Goal: Understand process/instructions: Learn how to perform a task or action

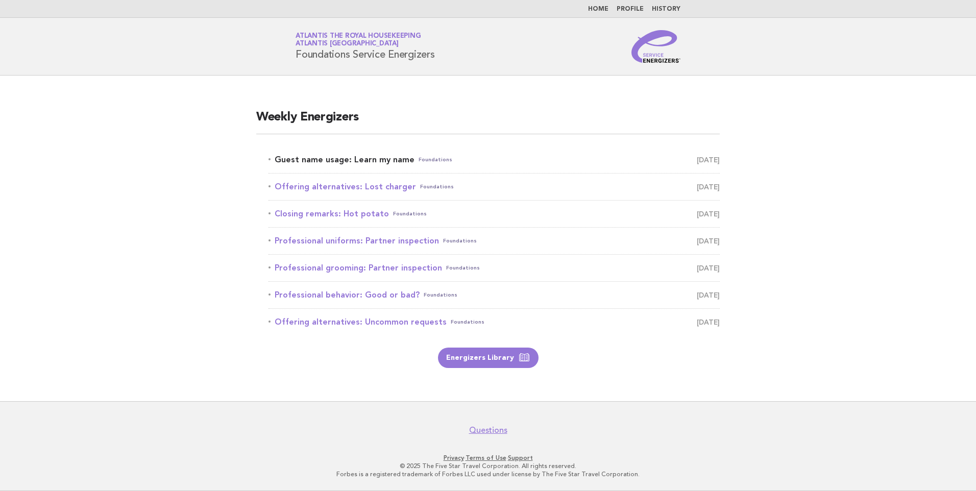
click at [377, 155] on link "Guest name usage: Learn my name Foundations [DATE]" at bounding box center [493, 160] width 451 height 14
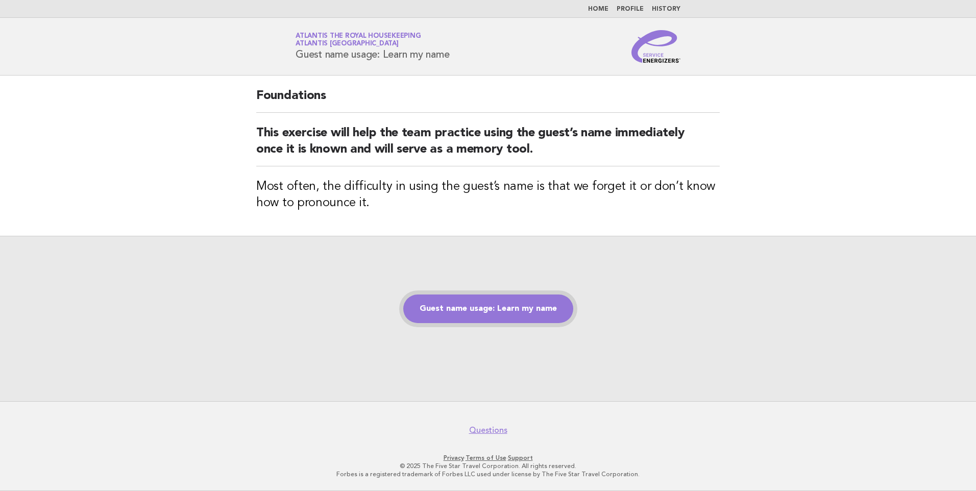
click at [536, 306] on link "Guest name usage: Learn my name" at bounding box center [488, 308] width 170 height 29
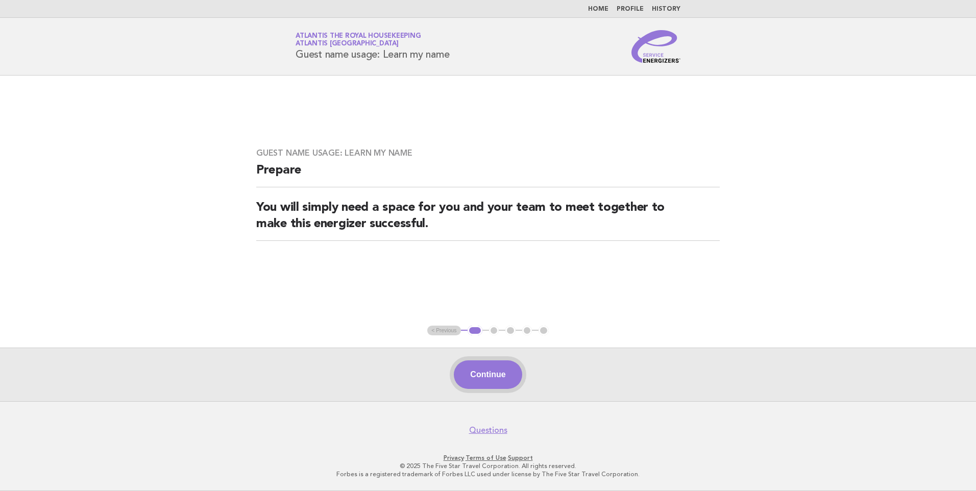
click at [493, 373] on button "Continue" at bounding box center [488, 374] width 68 height 29
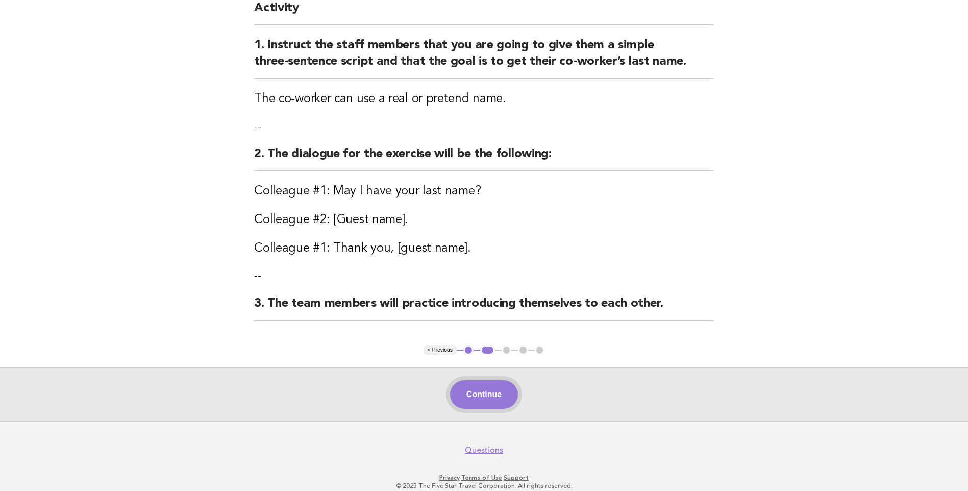
click at [501, 388] on button "Continue" at bounding box center [484, 394] width 68 height 29
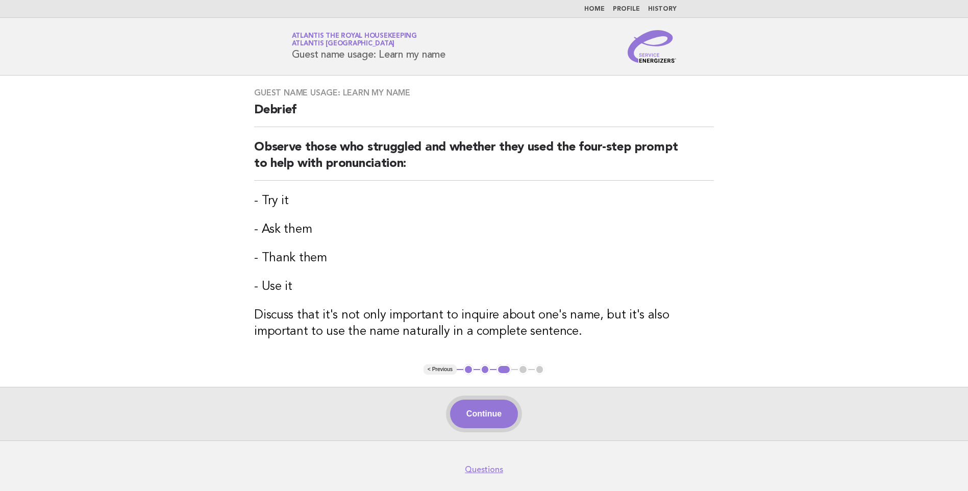
click at [489, 410] on button "Continue" at bounding box center [484, 414] width 68 height 29
